Goal: Find specific page/section: Find specific page/section

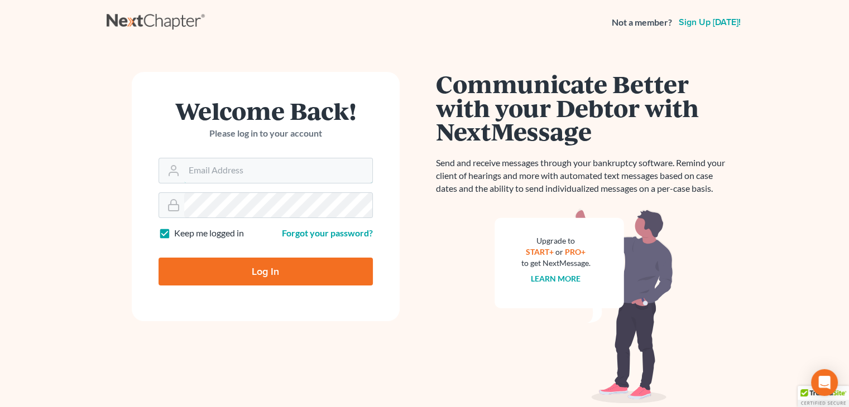
type input "david@Dlawbk.com"
click at [230, 265] on input "Log In" at bounding box center [265, 272] width 214 height 28
type input "Thinking..."
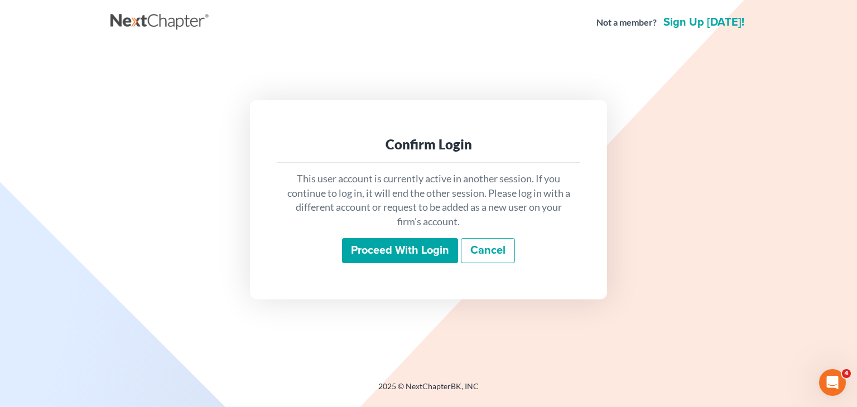
click at [345, 252] on input "Proceed with login" at bounding box center [400, 251] width 116 height 26
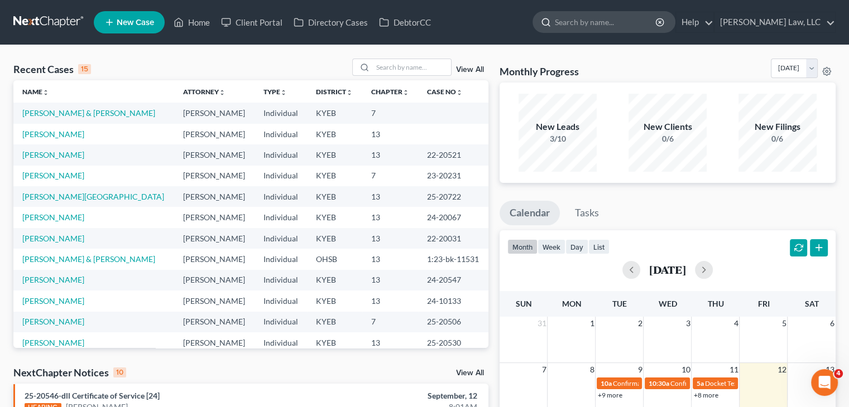
click at [559, 26] on input "search" at bounding box center [606, 22] width 102 height 21
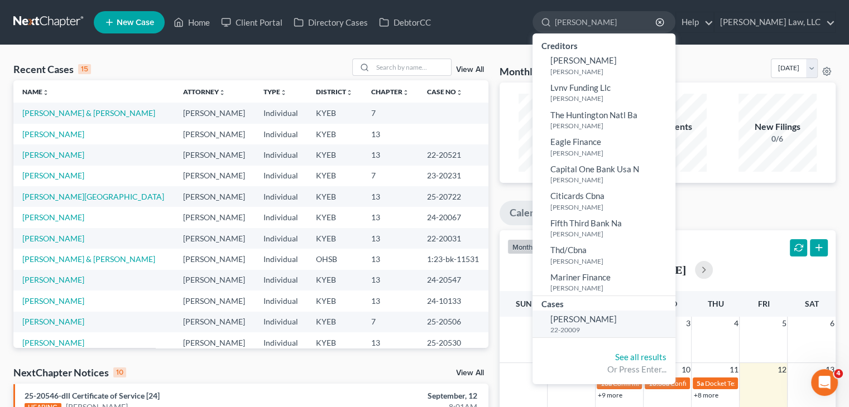
type input "[PERSON_NAME]"
click at [570, 324] on link "[PERSON_NAME] 22-20009" at bounding box center [603, 324] width 143 height 27
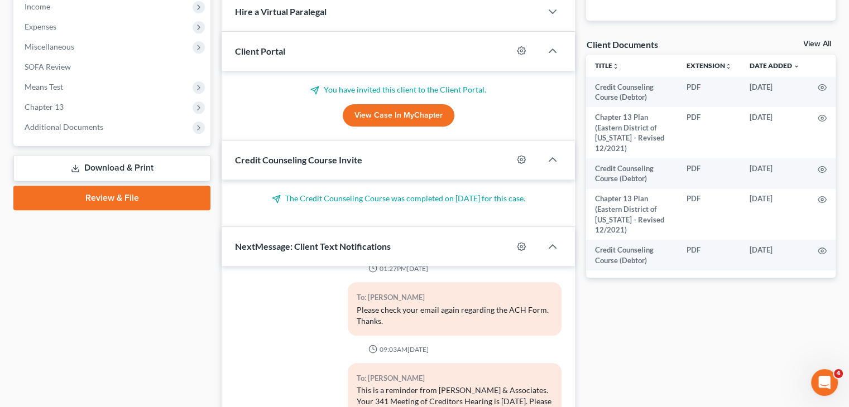
scroll to position [411, 0]
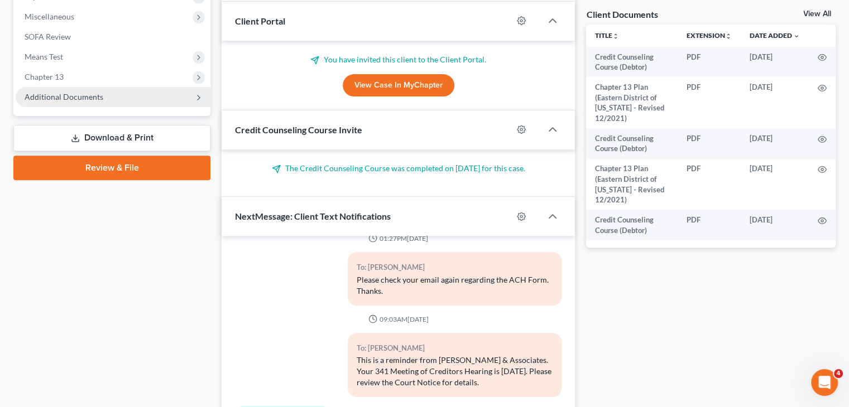
click at [78, 95] on span "Additional Documents" at bounding box center [64, 96] width 79 height 9
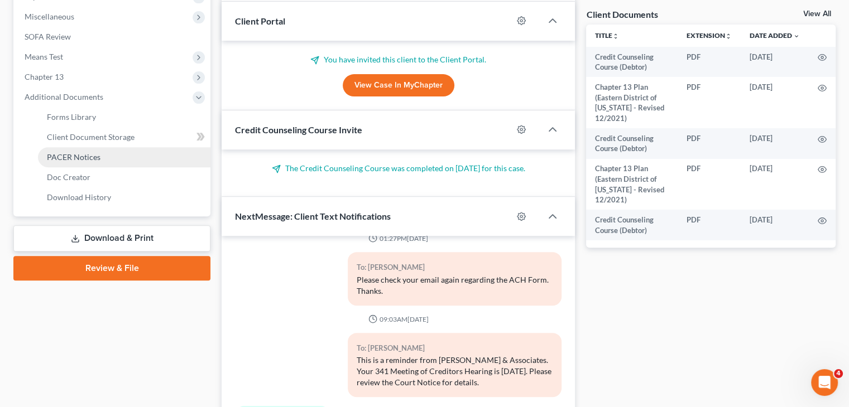
click at [85, 153] on span "PACER Notices" at bounding box center [74, 156] width 54 height 9
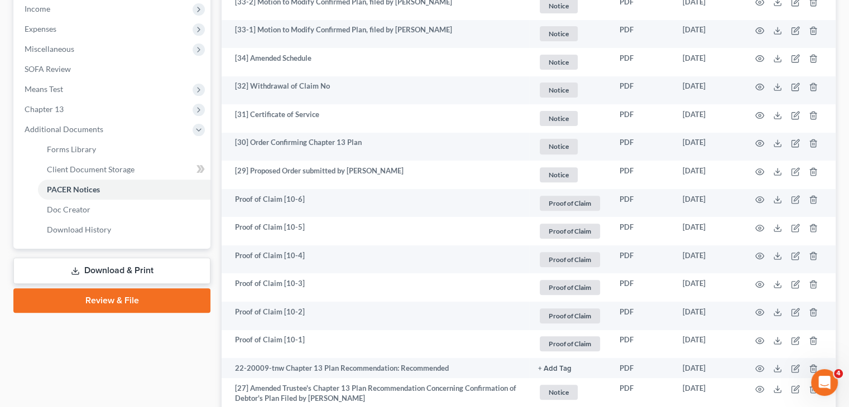
scroll to position [382, 0]
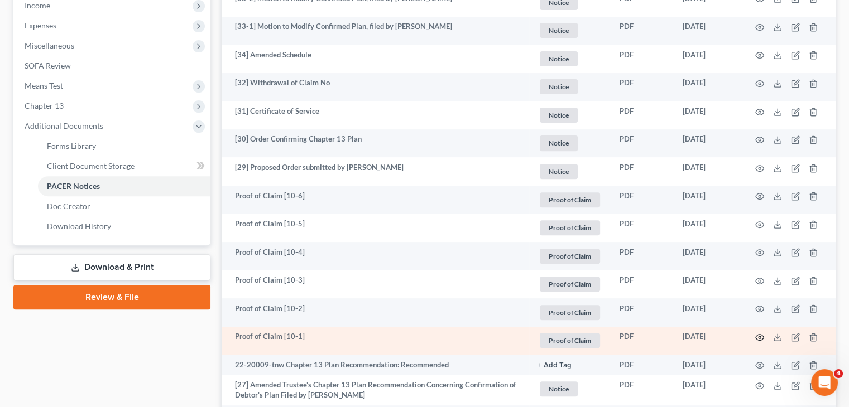
click at [758, 335] on icon "button" at bounding box center [759, 337] width 9 height 9
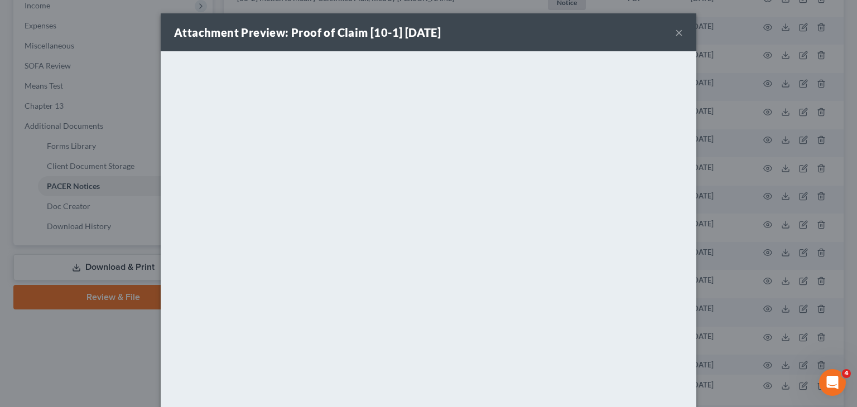
click at [675, 34] on button "×" at bounding box center [679, 32] width 8 height 13
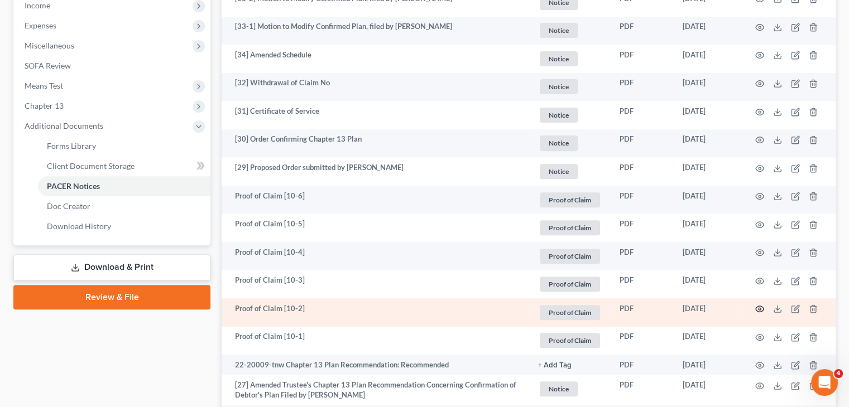
click at [758, 312] on icon "button" at bounding box center [759, 309] width 9 height 9
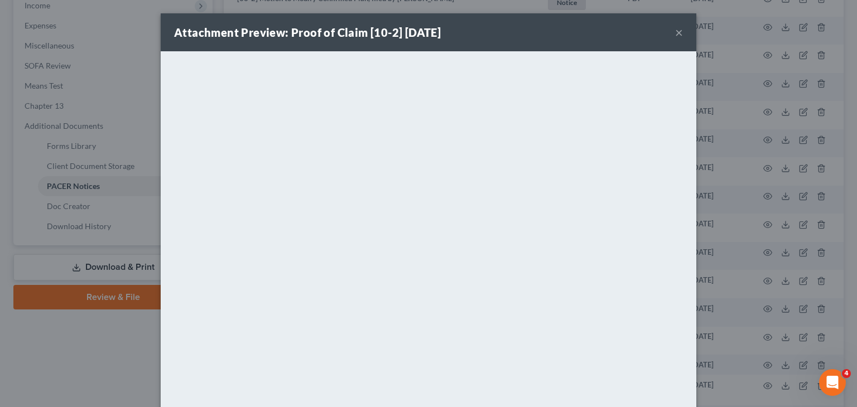
click at [670, 39] on div "Attachment Preview: Proof of Claim [10-2] [DATE] ×" at bounding box center [429, 32] width 536 height 38
click at [675, 34] on button "×" at bounding box center [679, 32] width 8 height 13
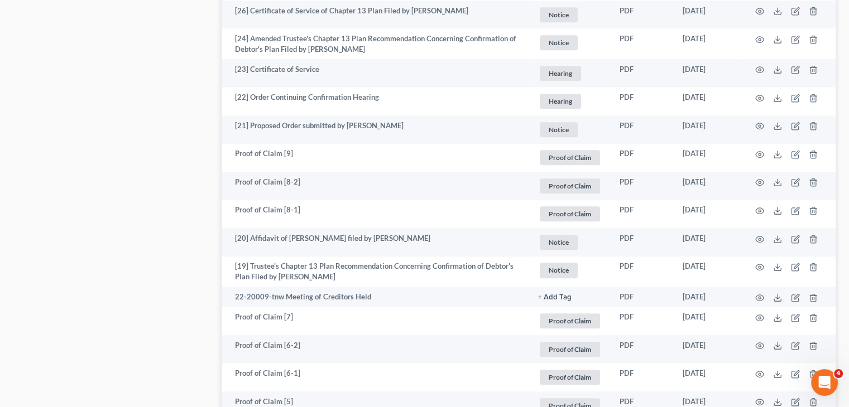
scroll to position [886, 0]
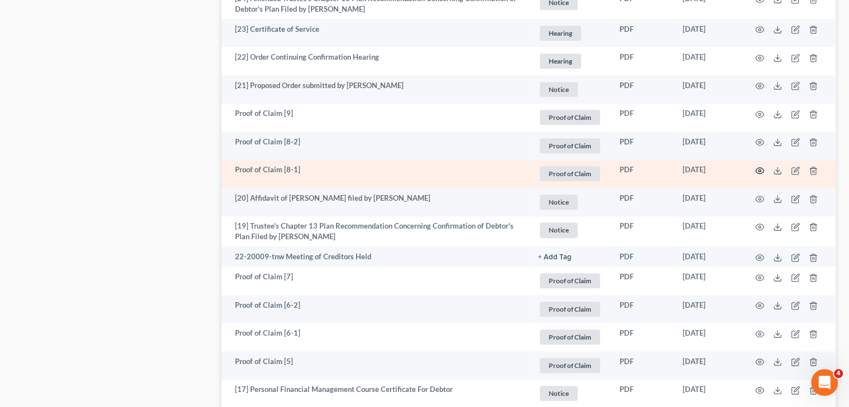
click at [759, 173] on icon "button" at bounding box center [760, 171] width 8 height 6
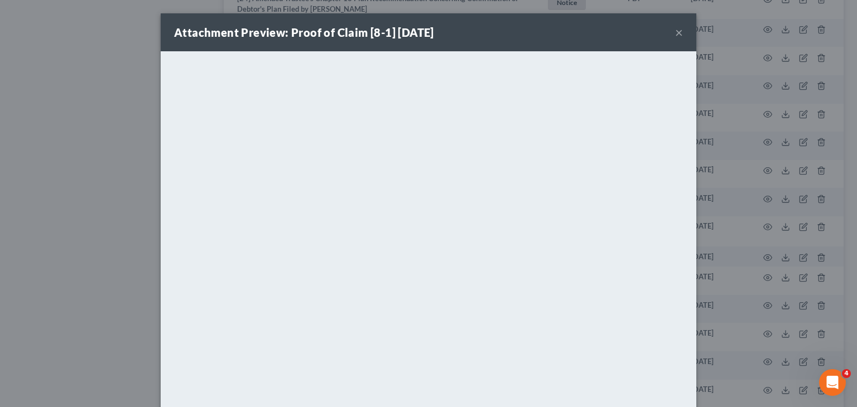
click at [667, 33] on div "Attachment Preview: Proof of Claim [8-1] [DATE] ×" at bounding box center [429, 32] width 536 height 38
click at [675, 34] on button "×" at bounding box center [679, 32] width 8 height 13
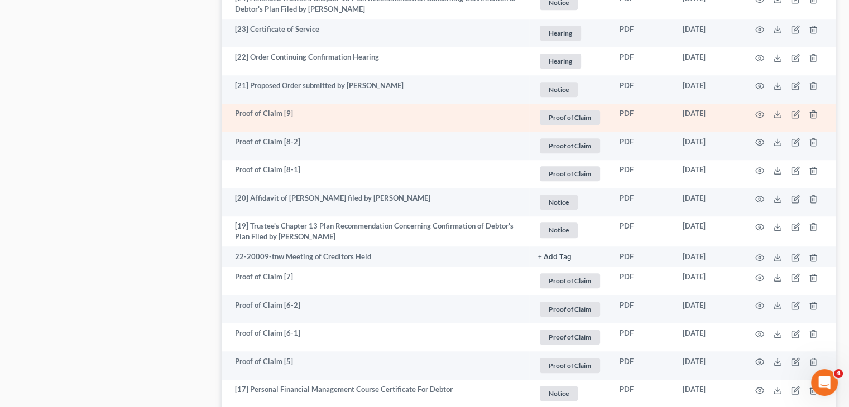
click at [766, 117] on td at bounding box center [789, 118] width 94 height 28
click at [765, 117] on td at bounding box center [789, 118] width 94 height 28
click at [761, 114] on circle "button" at bounding box center [759, 114] width 2 height 2
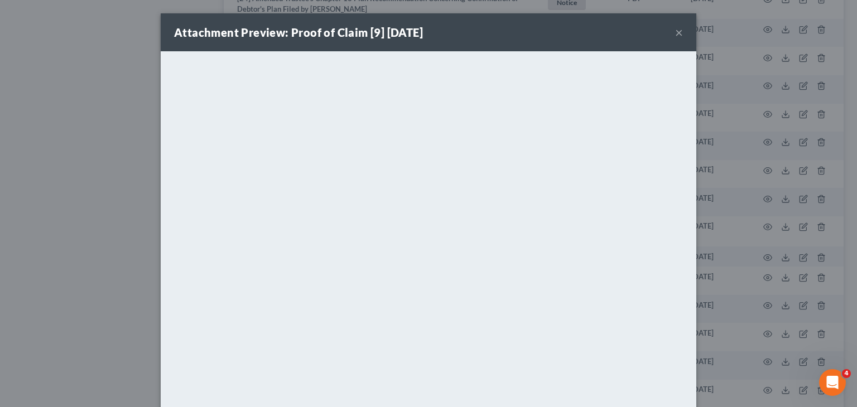
click at [677, 36] on button "×" at bounding box center [679, 32] width 8 height 13
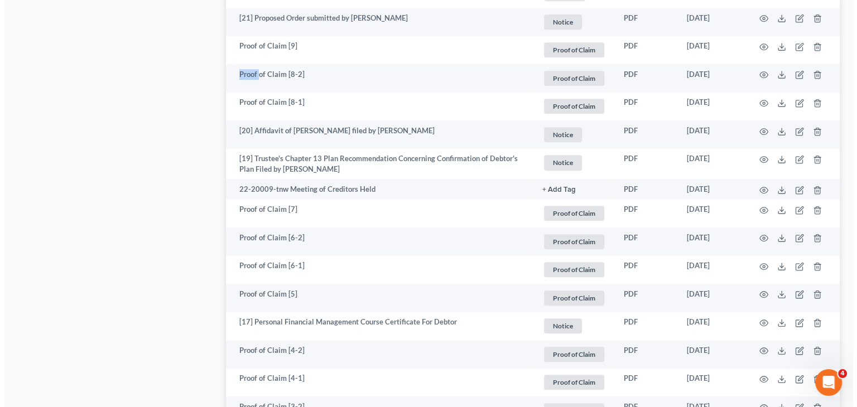
scroll to position [955, 0]
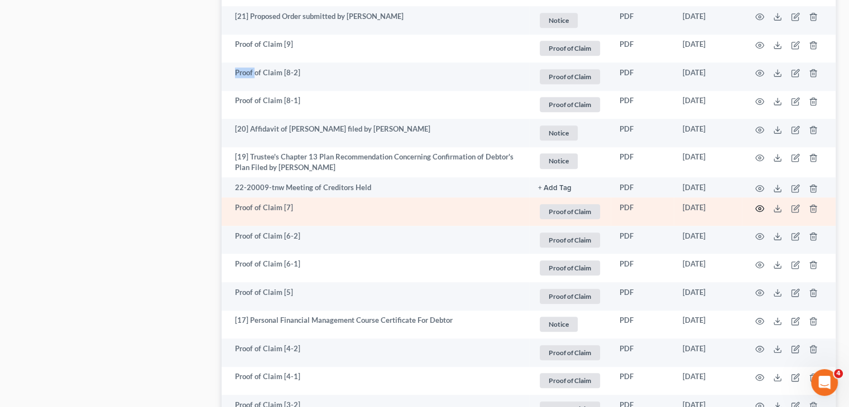
click at [757, 209] on icon "button" at bounding box center [759, 208] width 9 height 9
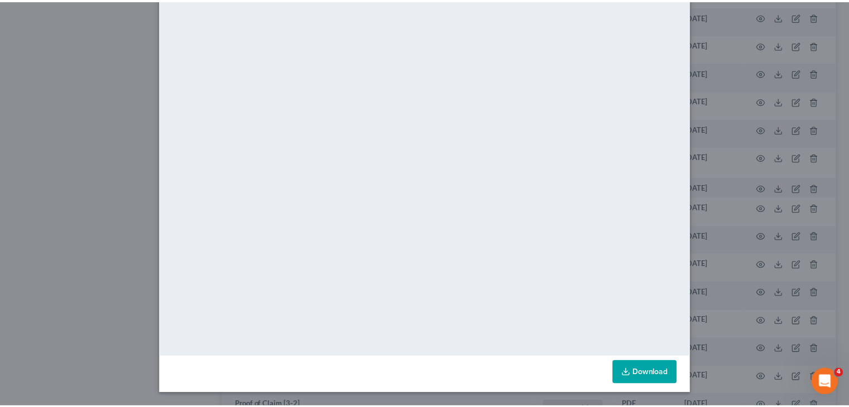
scroll to position [0, 0]
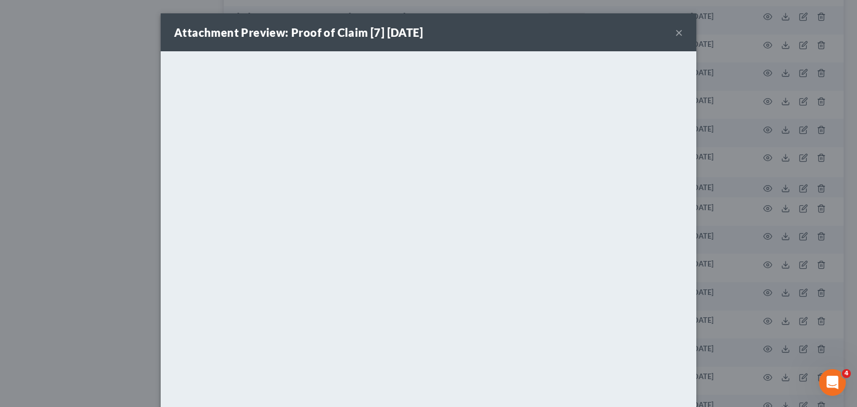
click at [675, 36] on button "×" at bounding box center [679, 32] width 8 height 13
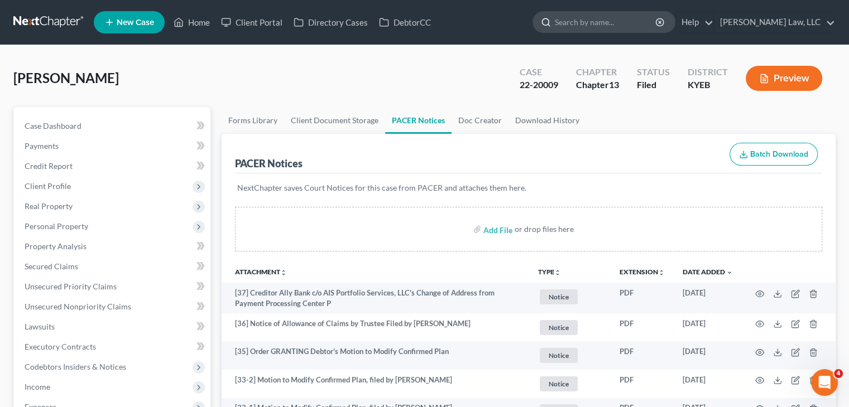
click at [603, 12] on input "search" at bounding box center [606, 22] width 102 height 21
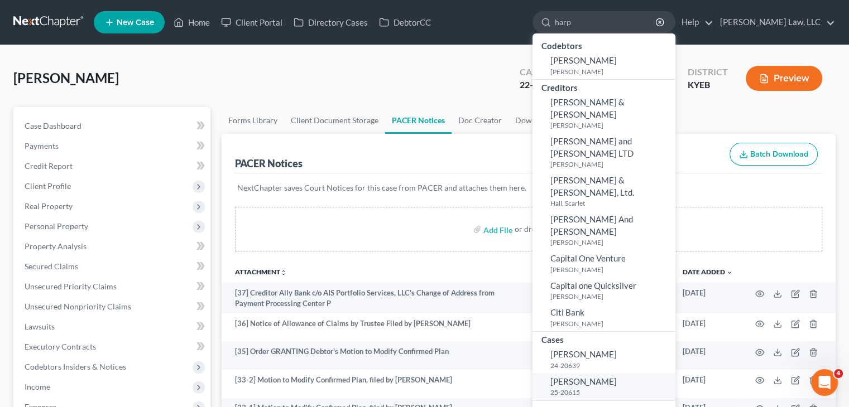
type input "harp"
click at [580, 377] on span "[PERSON_NAME]" at bounding box center [583, 382] width 66 height 10
select select "4"
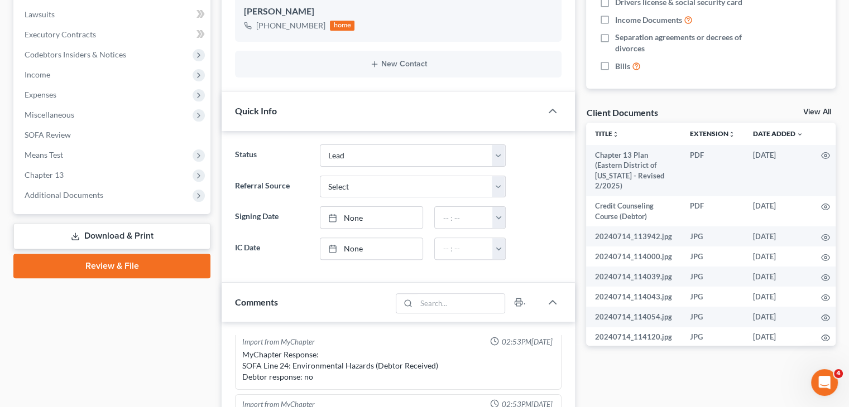
scroll to position [316, 0]
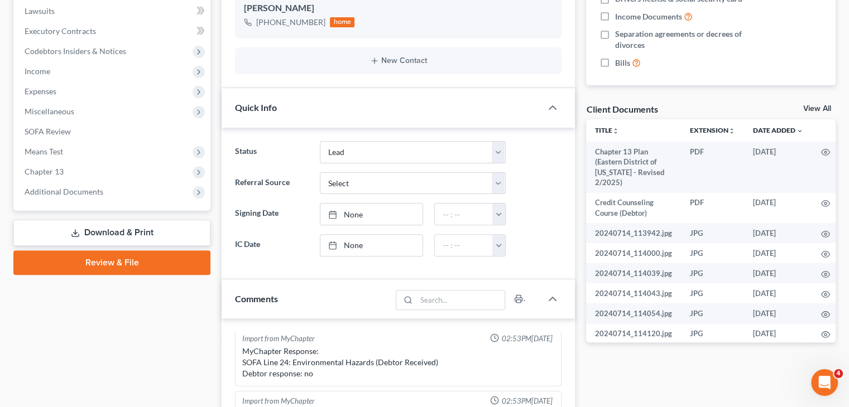
click at [179, 203] on div "Case Dashboard Payments Invoices Payments Payments Credit Report Client Profile…" at bounding box center [111, 1] width 197 height 420
click at [118, 204] on div "Case Dashboard Payments Invoices Payments Payments Credit Report Client Profile…" at bounding box center [111, 1] width 197 height 420
click at [121, 199] on span "Additional Documents" at bounding box center [113, 192] width 195 height 20
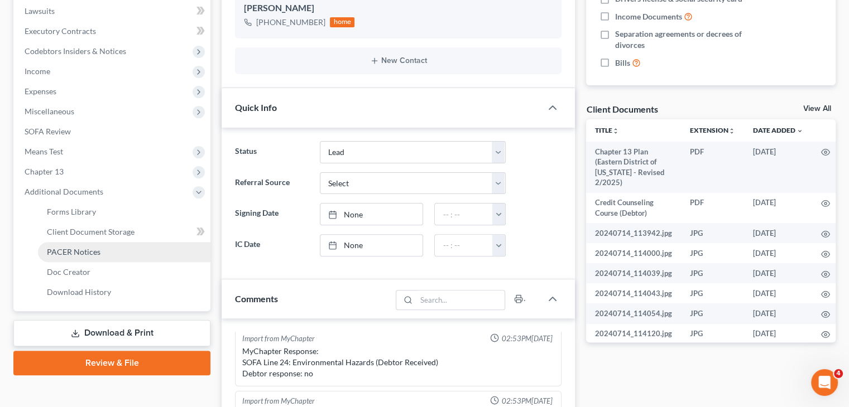
click at [94, 251] on span "PACER Notices" at bounding box center [74, 251] width 54 height 9
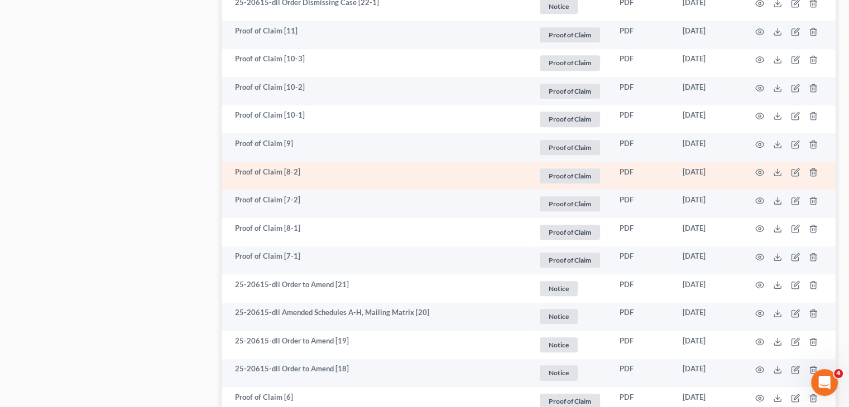
scroll to position [714, 0]
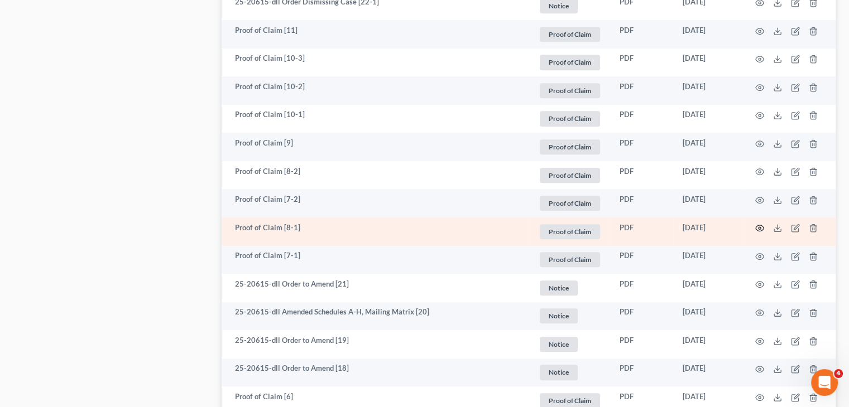
click at [760, 228] on circle "button" at bounding box center [759, 228] width 2 height 2
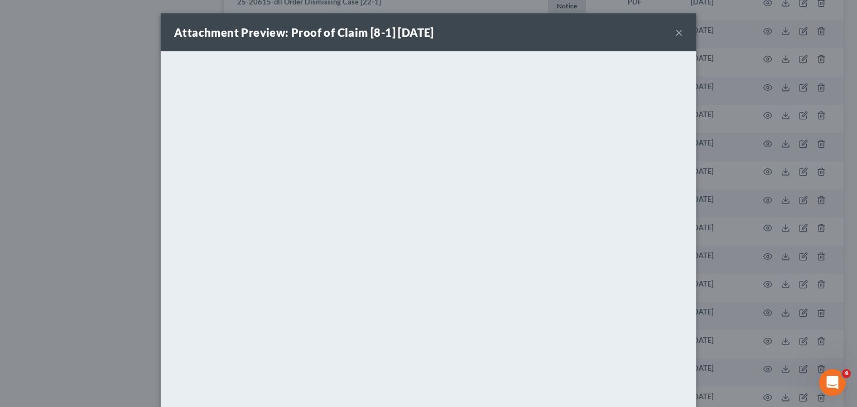
click at [675, 28] on button "×" at bounding box center [679, 32] width 8 height 13
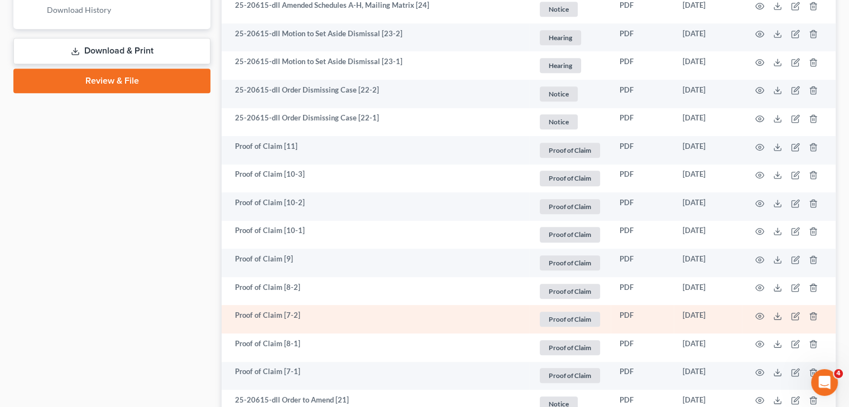
scroll to position [596, 0]
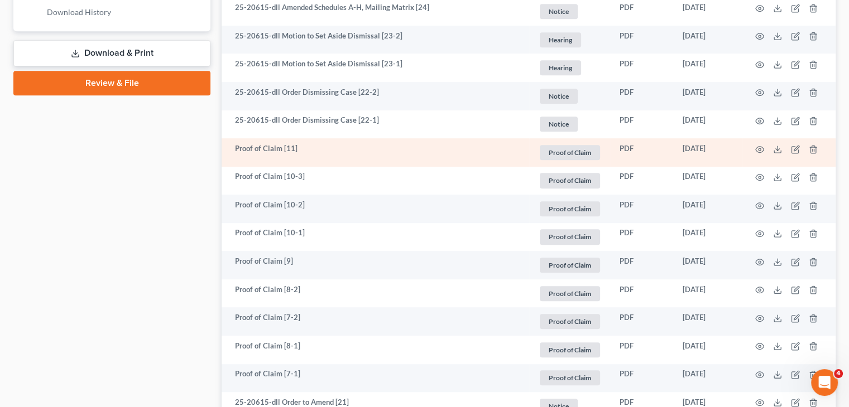
click at [761, 153] on td at bounding box center [789, 152] width 94 height 28
click at [761, 150] on icon "button" at bounding box center [759, 149] width 9 height 9
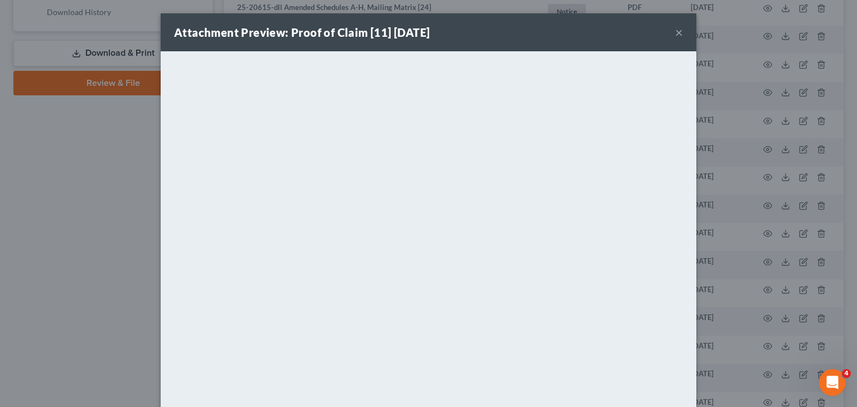
click at [679, 32] on button "×" at bounding box center [679, 32] width 8 height 13
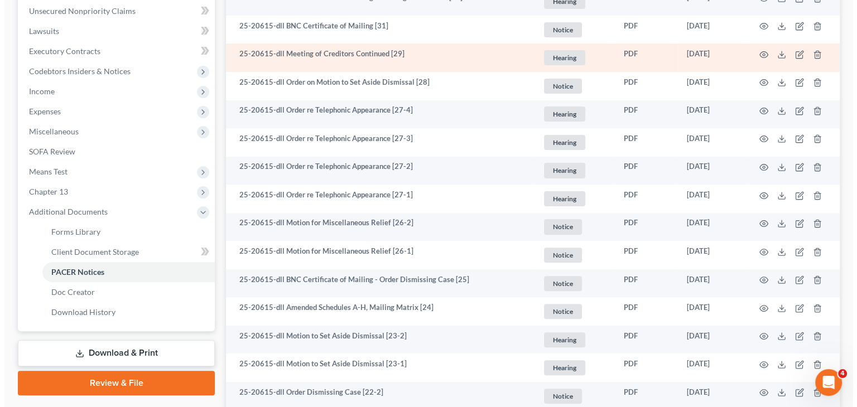
scroll to position [0, 0]
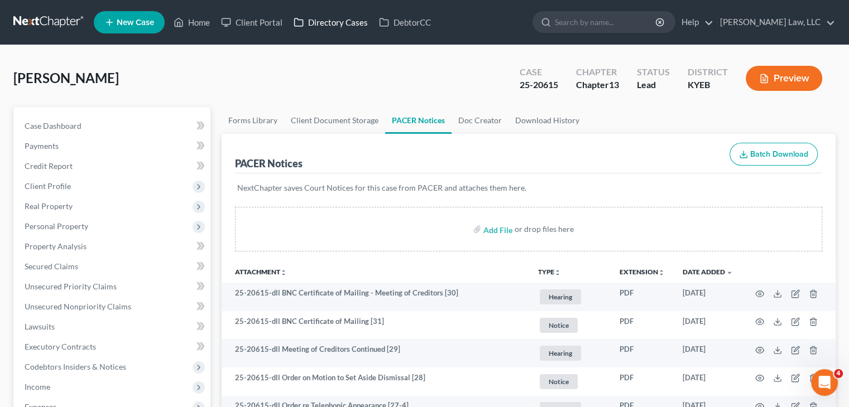
click at [355, 30] on link "Directory Cases" at bounding box center [330, 22] width 85 height 20
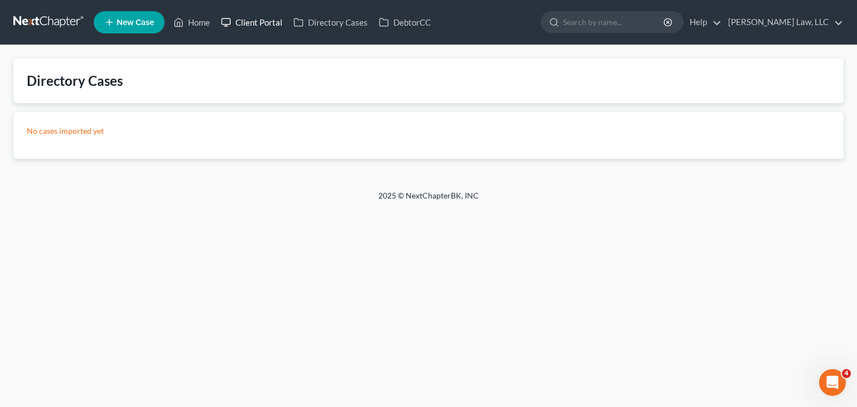
click at [250, 21] on link "Client Portal" at bounding box center [251, 22] width 73 height 20
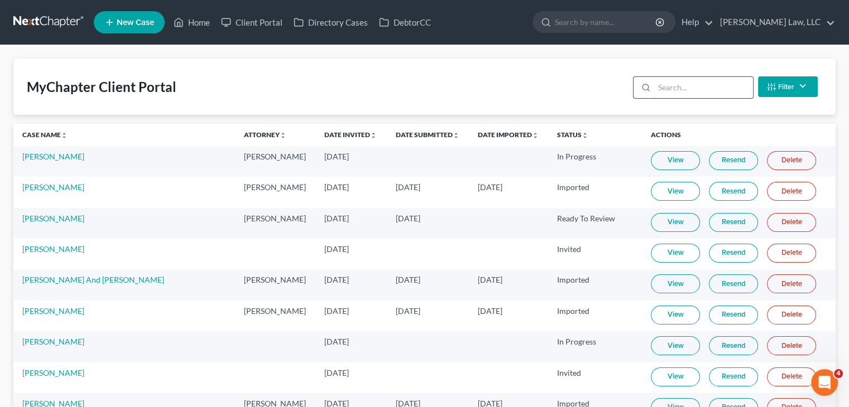
click at [690, 91] on input "search" at bounding box center [703, 87] width 99 height 21
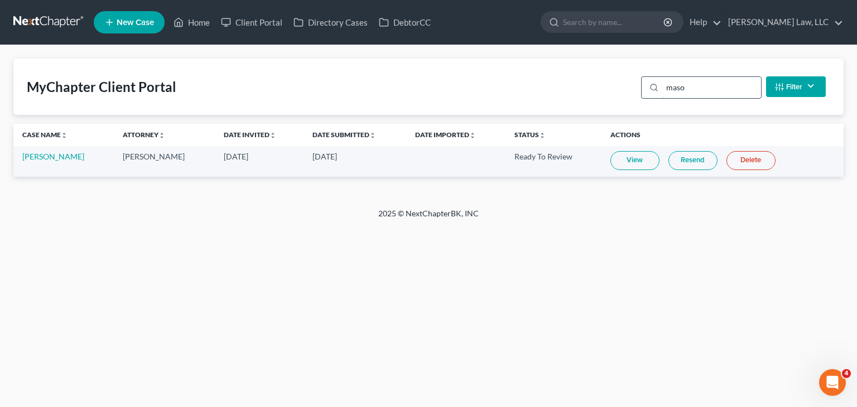
type input "[PERSON_NAME]"
drag, startPoint x: 705, startPoint y: 96, endPoint x: 618, endPoint y: 90, distance: 87.8
click at [618, 90] on div "MyChapter Client Portal [PERSON_NAME] Filter Status Filter... Invited In Progre…" at bounding box center [428, 87] width 830 height 56
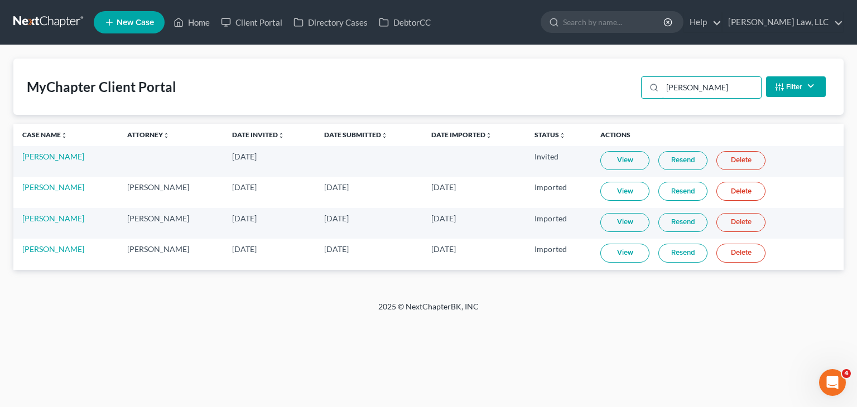
type input "[PERSON_NAME]"
click at [54, 16] on link at bounding box center [48, 22] width 71 height 20
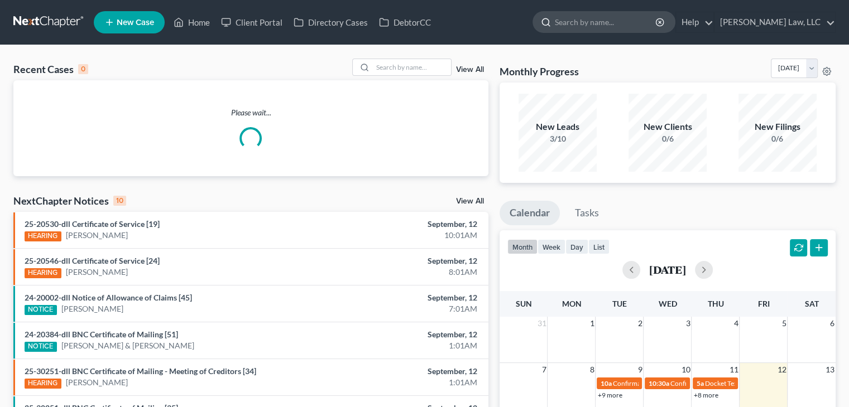
click at [618, 18] on input "search" at bounding box center [606, 22] width 102 height 21
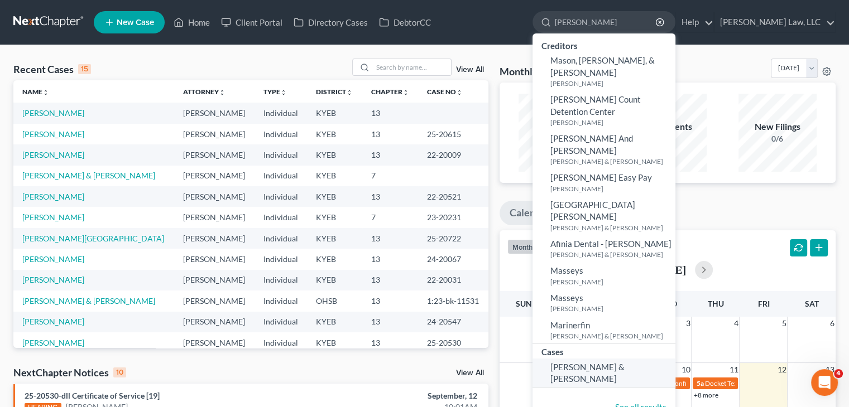
type input "[PERSON_NAME]"
click at [609, 362] on span "Mason, William & Stephanie" at bounding box center [587, 373] width 74 height 22
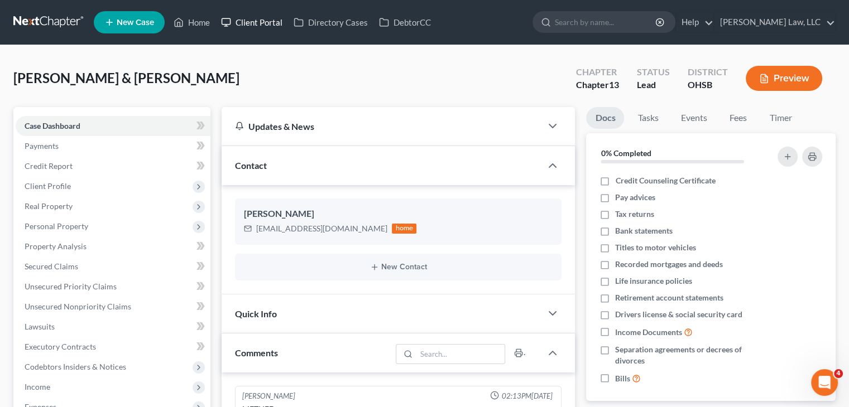
click at [251, 24] on link "Client Portal" at bounding box center [251, 22] width 73 height 20
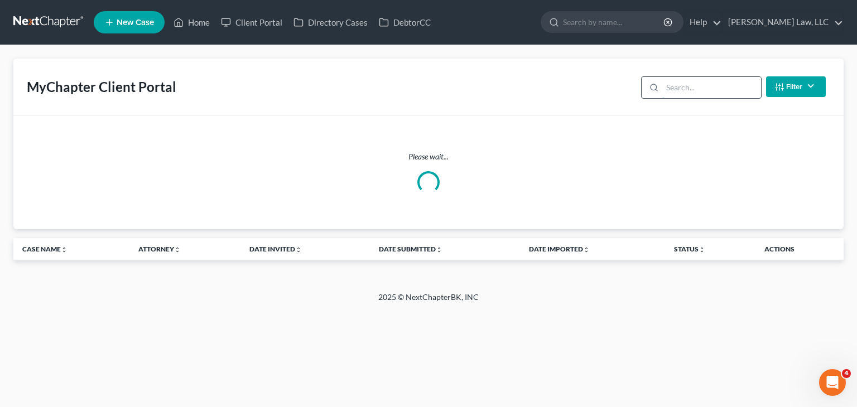
click at [674, 87] on input "search" at bounding box center [711, 87] width 99 height 21
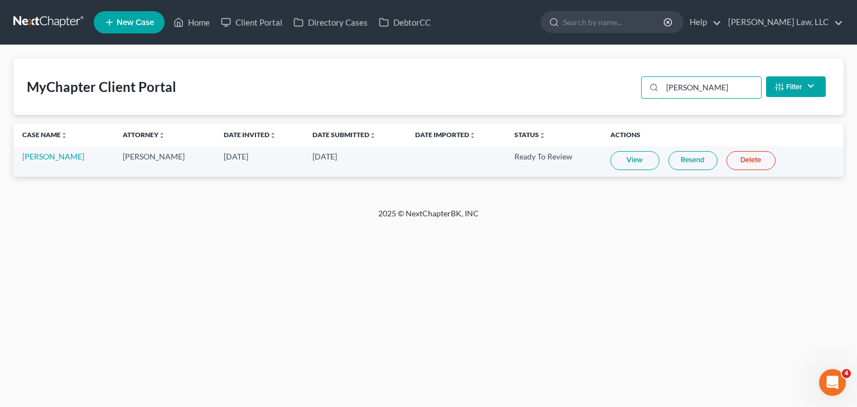
type input "[PERSON_NAME]"
click at [644, 154] on link "View" at bounding box center [634, 160] width 49 height 19
click at [45, 157] on link "[PERSON_NAME]" at bounding box center [53, 156] width 62 height 9
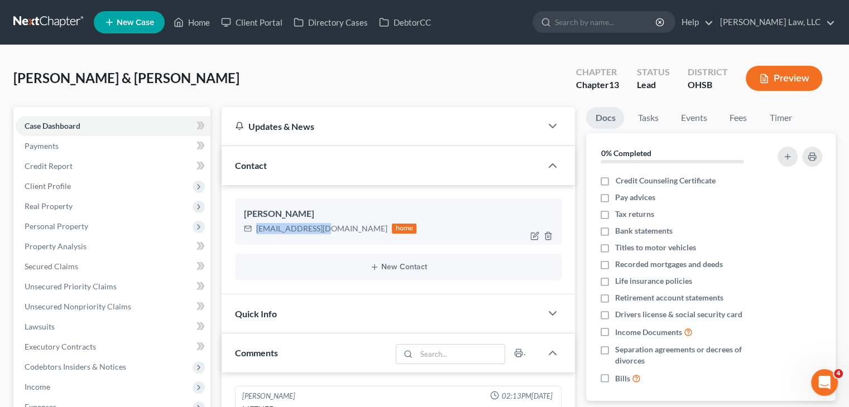
drag, startPoint x: 331, startPoint y: 228, endPoint x: 257, endPoint y: 230, distance: 73.7
click at [257, 230] on div "bmsm319@gmail.com" at bounding box center [321, 228] width 131 height 11
copy div "bmsm319@gmail.com"
